Goal: Navigation & Orientation: Find specific page/section

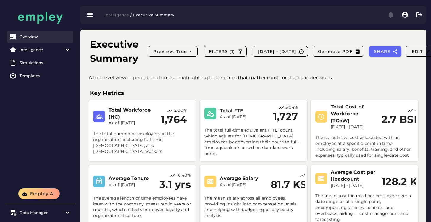
click at [36, 39] on link "Overview" at bounding box center [40, 37] width 66 height 12
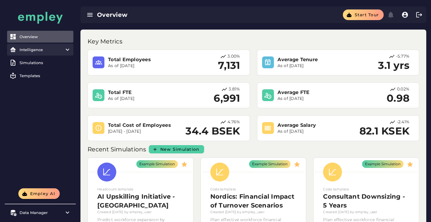
click at [48, 54] on item\) "Intelligence" at bounding box center [40, 50] width 66 height 12
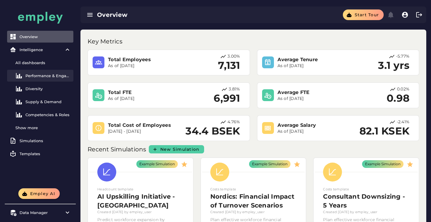
click at [45, 79] on link "Performance & Engagement" at bounding box center [40, 76] width 66 height 12
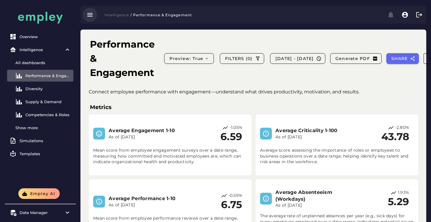
click at [92, 14] on icon "button" at bounding box center [89, 14] width 7 height 7
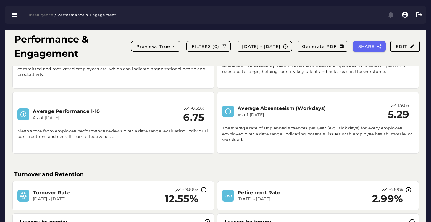
scroll to position [30, 0]
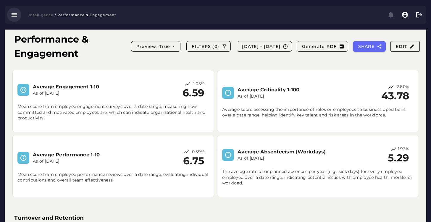
click at [14, 14] on icon "button" at bounding box center [14, 14] width 7 height 7
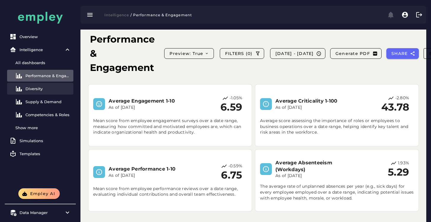
click at [37, 89] on div "Diversity" at bounding box center [48, 88] width 46 height 5
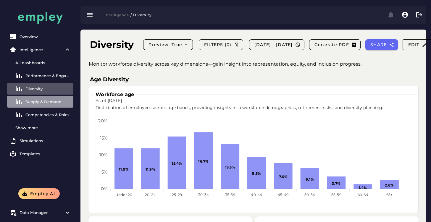
click at [42, 99] on link "Supply & Demand" at bounding box center [40, 102] width 66 height 12
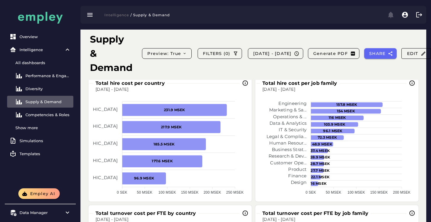
scroll to position [1375, 0]
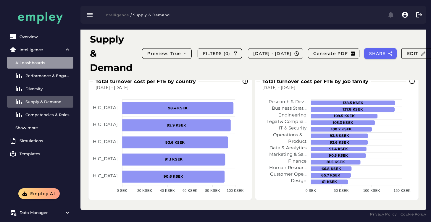
click at [40, 61] on div "All dashboards" at bounding box center [43, 62] width 56 height 5
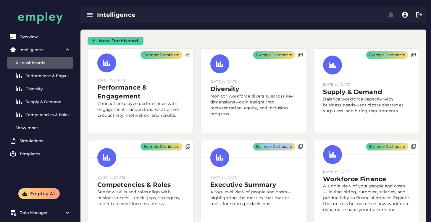
drag, startPoint x: 261, startPoint y: 181, endPoint x: 205, endPoint y: 138, distance: 70.2
click at [205, 138] on div "Example Dashboard [DATE] to [DATE] Executive Summary A top-level view of people…" at bounding box center [253, 184] width 113 height 95
click at [197, 138] on div "Example Dashboard [DATE] to [DATE] Executive Summary A top-level view of people…" at bounding box center [253, 184] width 113 height 95
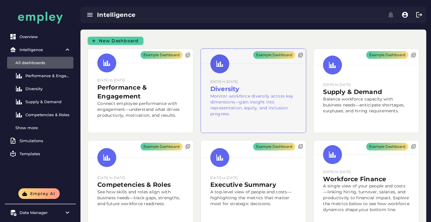
click at [285, 110] on div "Example Dashboard" at bounding box center [253, 91] width 105 height 84
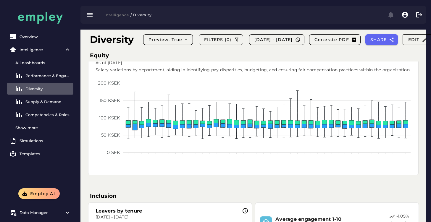
scroll to position [963, 0]
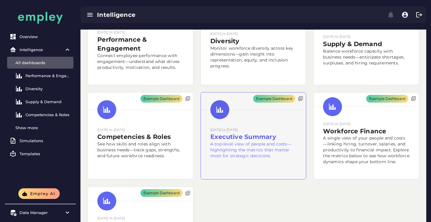
scroll to position [59, 0]
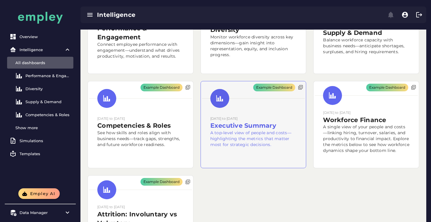
click at [250, 131] on div "Example Dashboard" at bounding box center [253, 124] width 105 height 87
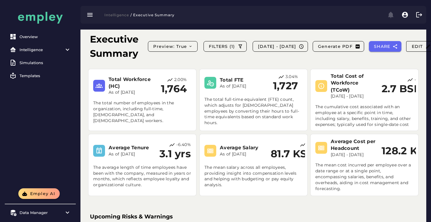
scroll to position [30, 0]
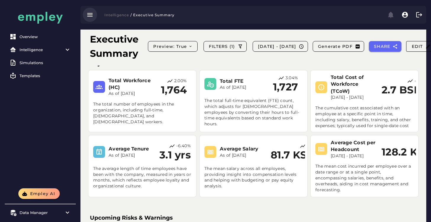
click at [94, 15] on button "button" at bounding box center [90, 15] width 14 height 14
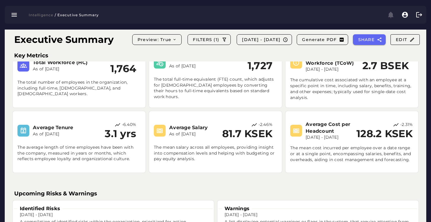
scroll to position [0, 0]
